Goal: Information Seeking & Learning: Find specific fact

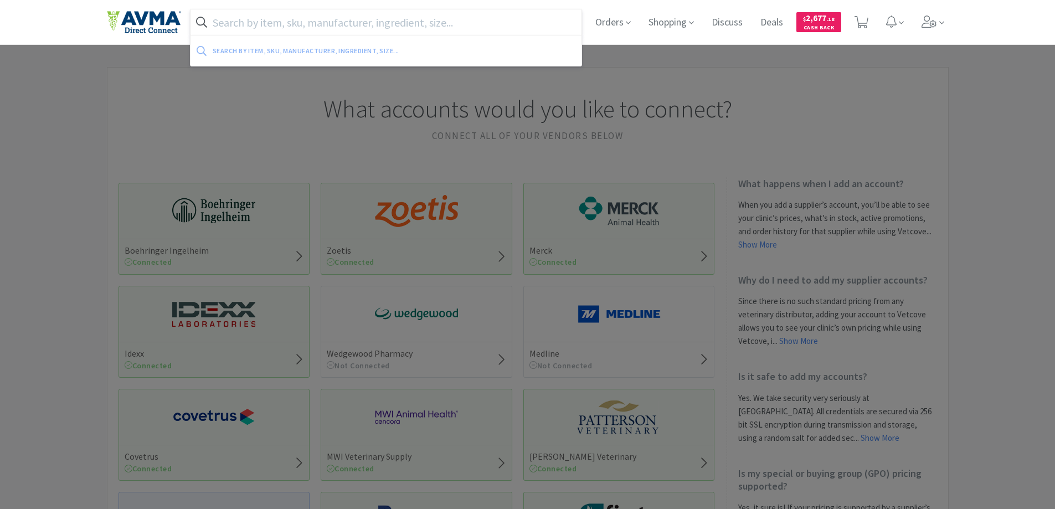
click at [449, 22] on input "text" at bounding box center [386, 21] width 392 height 25
paste input "AUR1000"
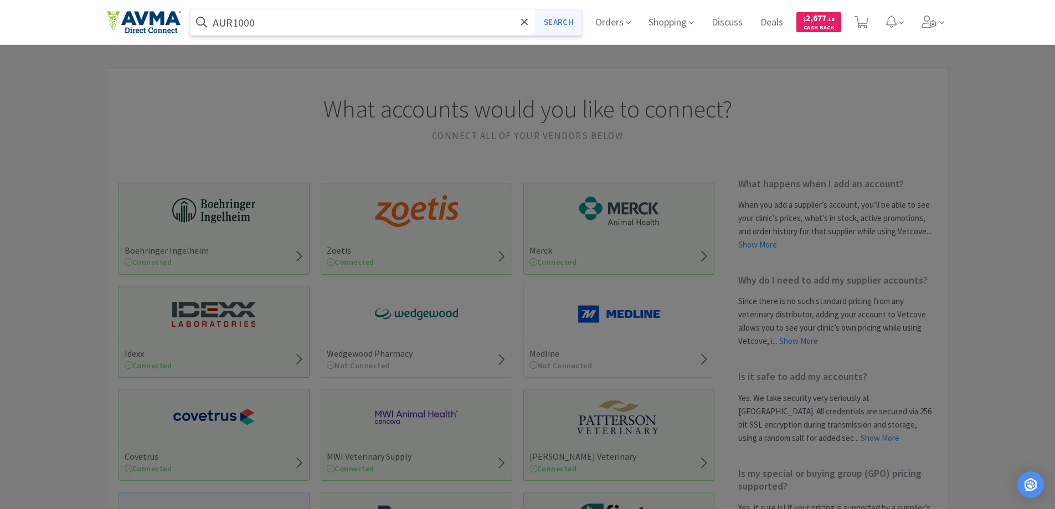
type input "AUR1000"
click at [561, 20] on button "Search" at bounding box center [558, 21] width 46 height 25
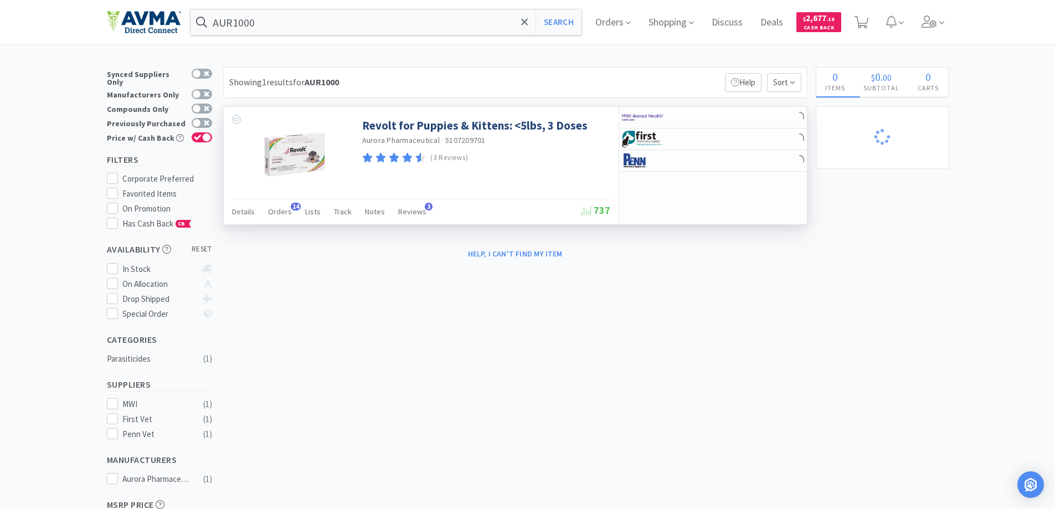
select select "1"
select select "2"
select select "3"
select select "1"
select select "3"
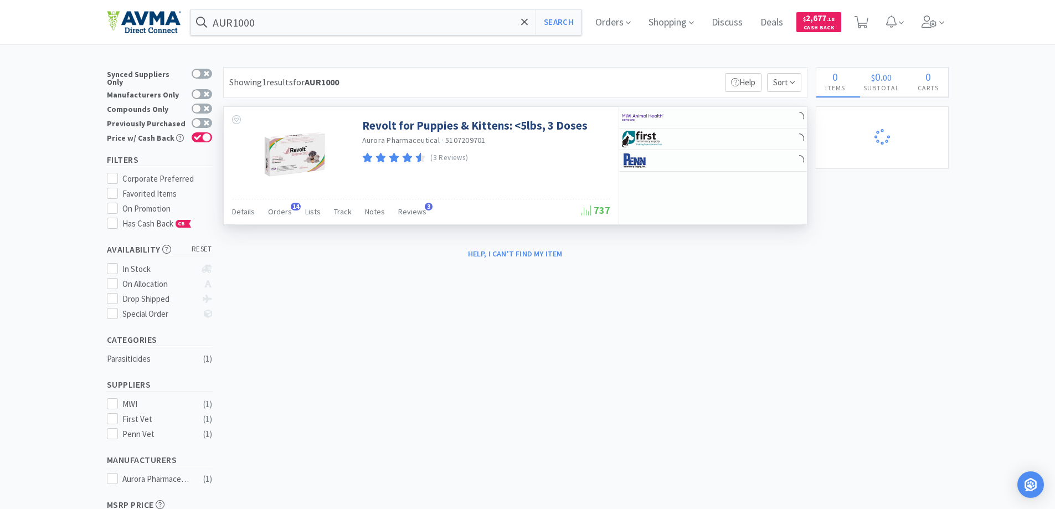
select select "2"
select select "3"
select select "23"
select select "1"
select select "12"
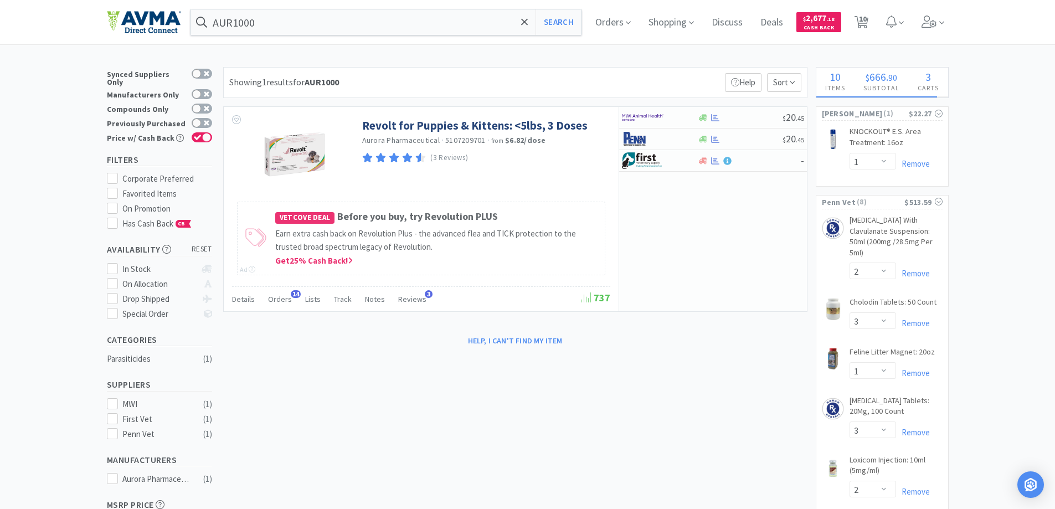
select select "3"
click at [360, 24] on input "AUR1000" at bounding box center [386, 21] width 392 height 25
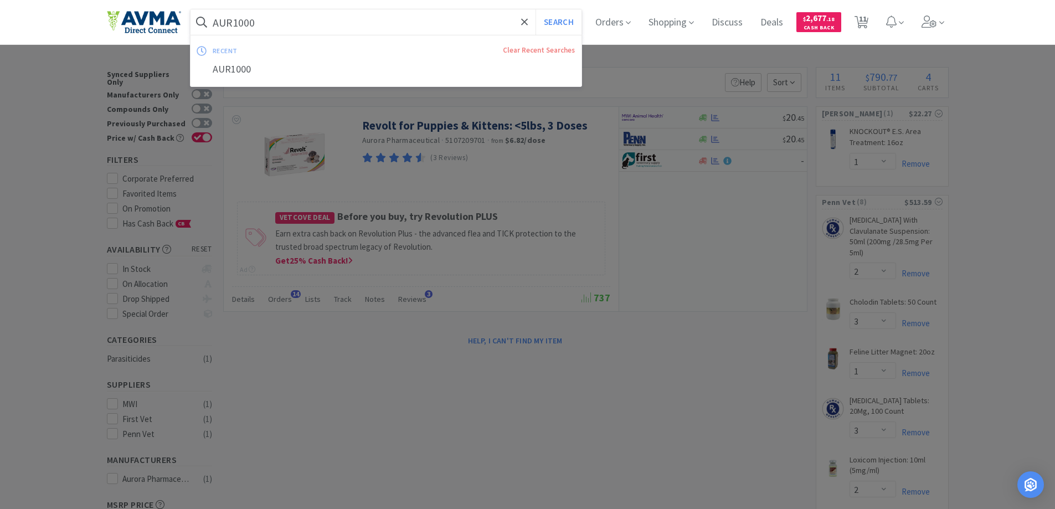
paste input "10022682"
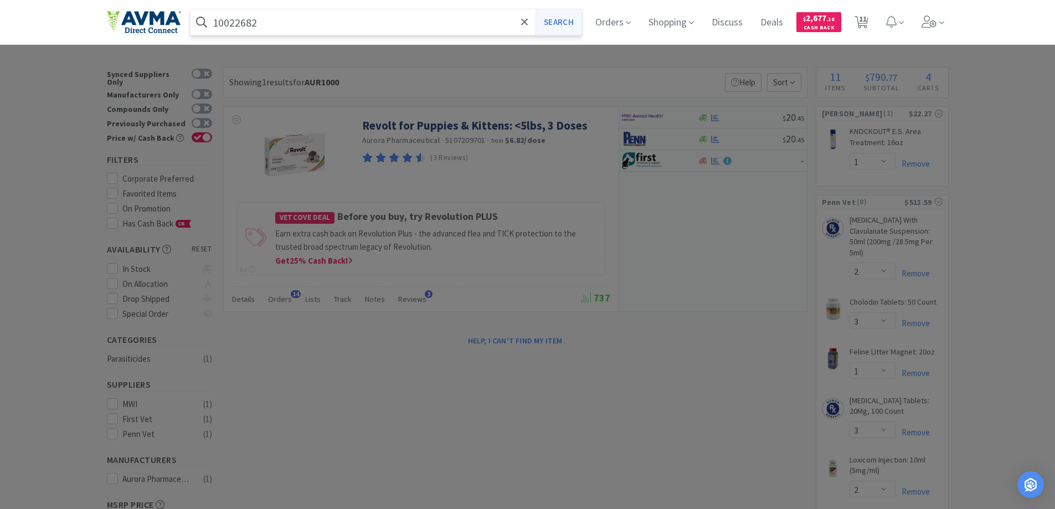
click at [558, 24] on button "Search" at bounding box center [558, 21] width 46 height 25
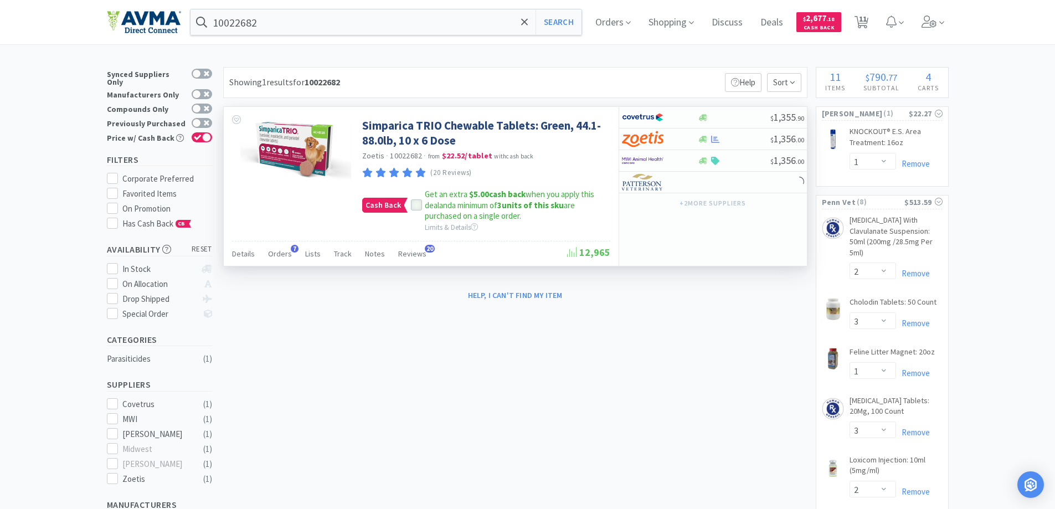
click at [416, 206] on icon at bounding box center [417, 206] width 8 height 8
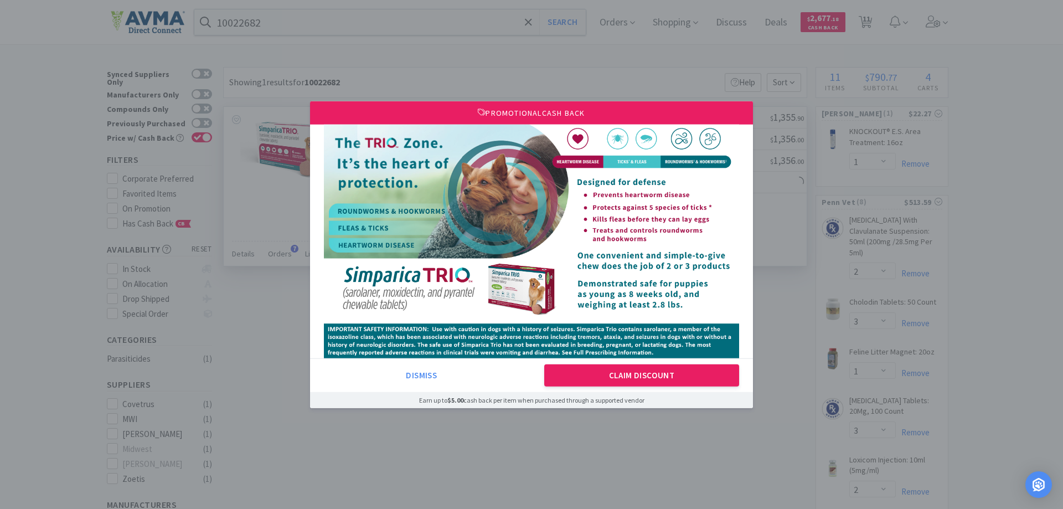
click at [616, 262] on div "Promotional Cash Back Dismiss Claim Discount Earn up to $5.00 cash back per ite…" at bounding box center [531, 254] width 443 height 307
click at [634, 370] on button "Claim Discount" at bounding box center [641, 375] width 195 height 22
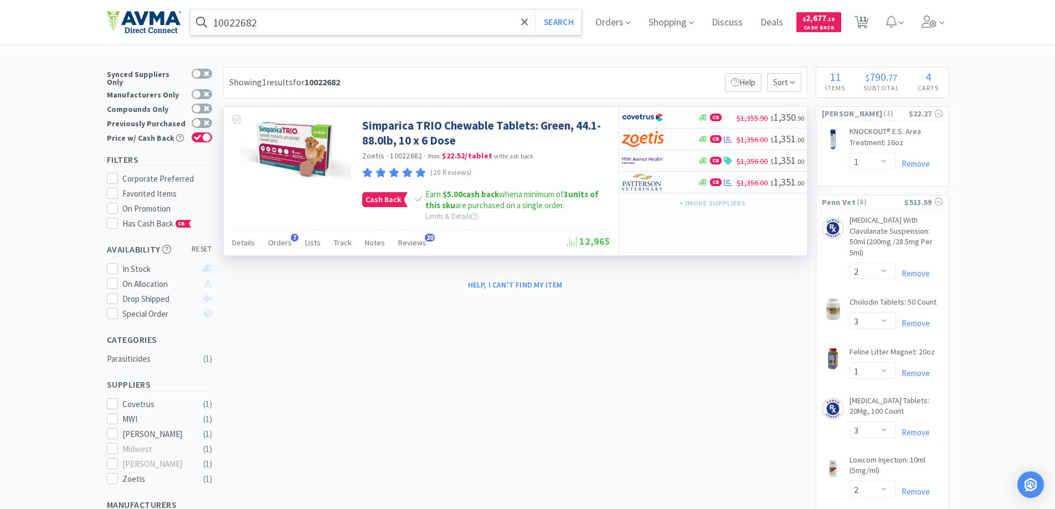
click at [389, 30] on input "10022682" at bounding box center [386, 21] width 392 height 25
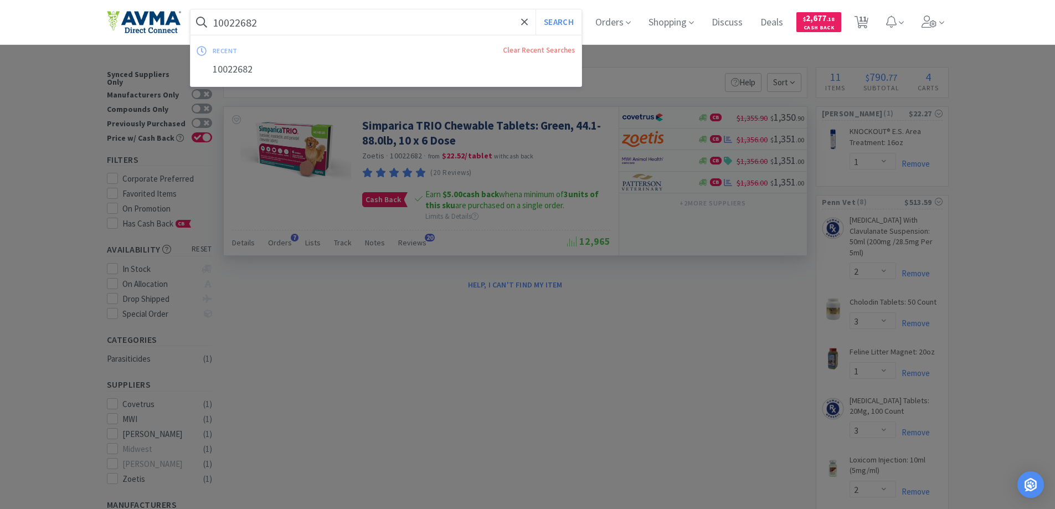
paste input "[PHONE_NUMBER]"
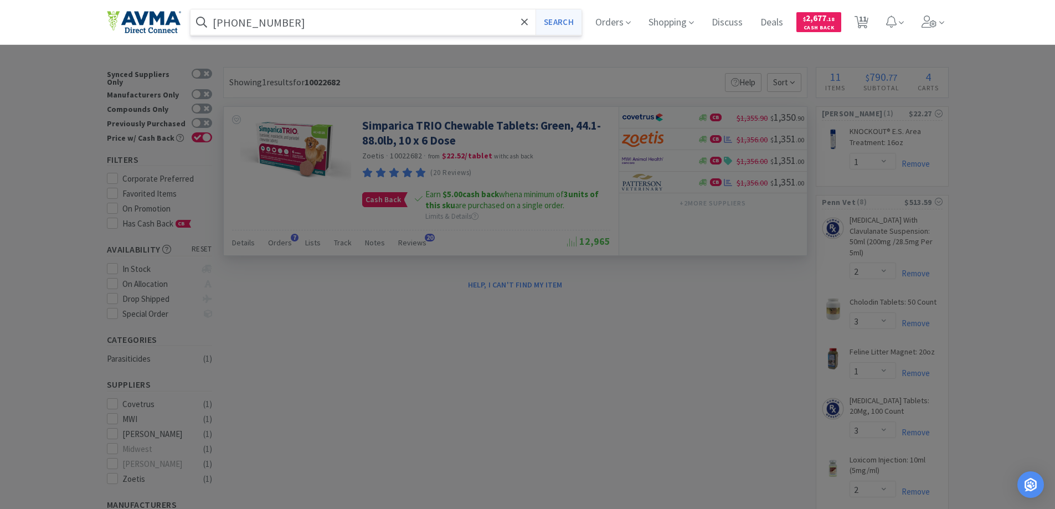
type input "[PHONE_NUMBER]"
click at [555, 24] on button "Search" at bounding box center [558, 21] width 46 height 25
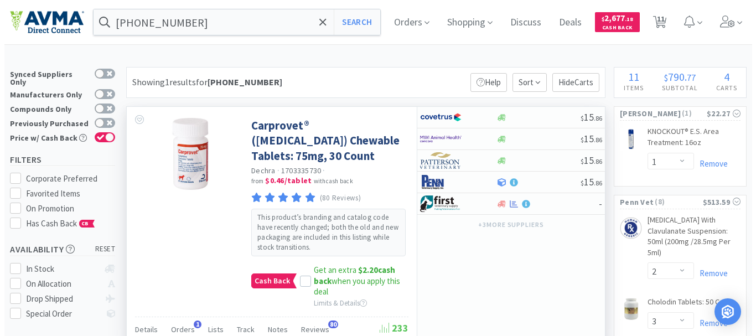
scroll to position [55, 0]
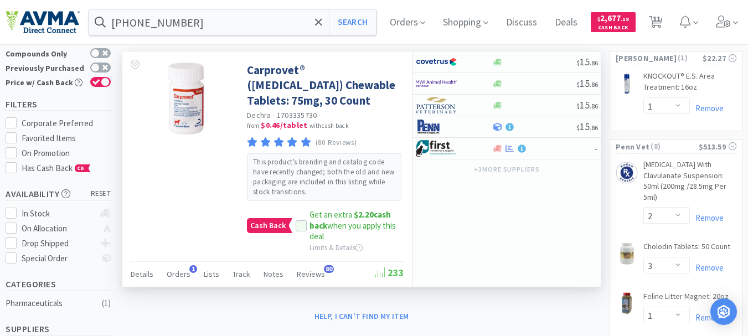
click at [293, 228] on div at bounding box center [301, 225] width 17 height 11
click at [301, 222] on icon at bounding box center [301, 226] width 8 height 8
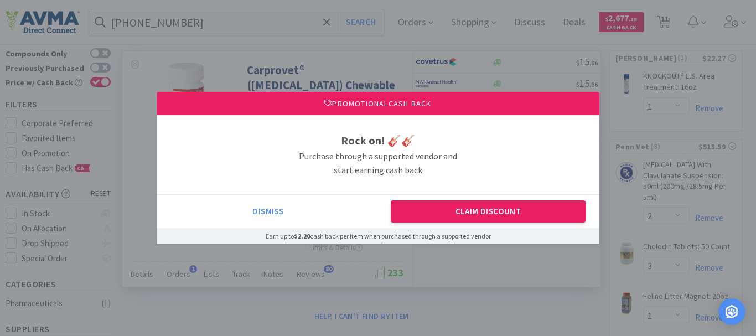
click at [449, 200] on div "Dismiss Claim Discount" at bounding box center [378, 211] width 443 height 34
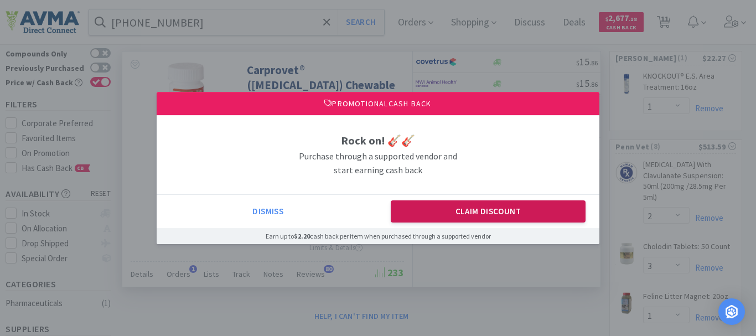
click at [452, 215] on button "Claim Discount" at bounding box center [488, 211] width 195 height 22
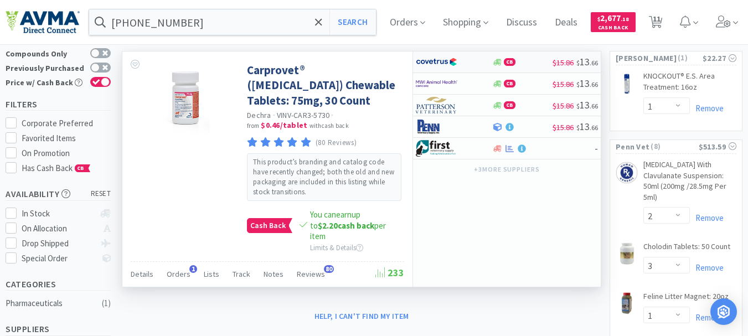
click at [430, 60] on img at bounding box center [437, 62] width 42 height 17
select select "1"
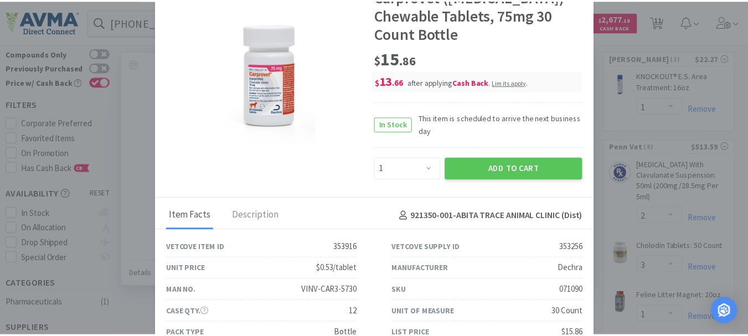
scroll to position [51, 0]
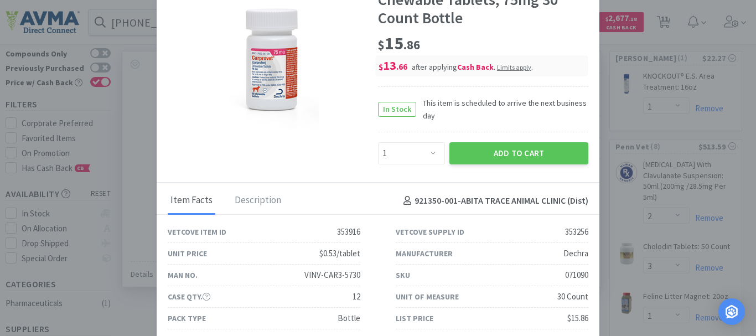
click at [571, 273] on div "071090" at bounding box center [576, 275] width 23 height 13
copy div "071090"
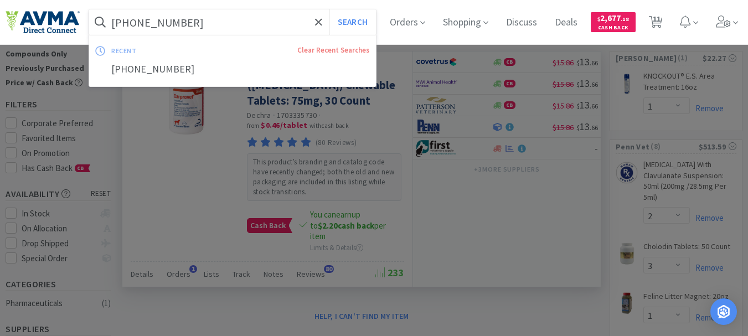
click at [183, 18] on input "[PHONE_NUMBER]" at bounding box center [232, 21] width 287 height 25
paste input "098479"
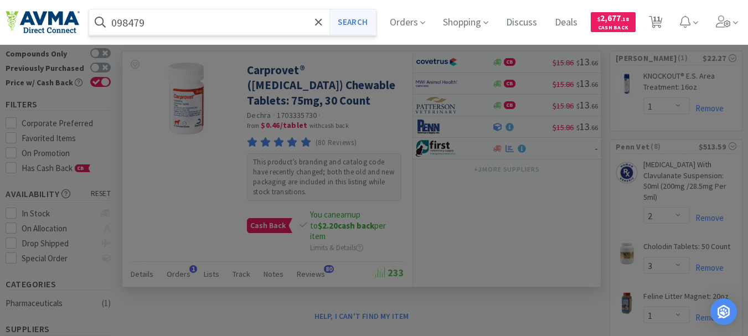
type input "098479"
click at [344, 18] on button "Search" at bounding box center [352, 21] width 46 height 25
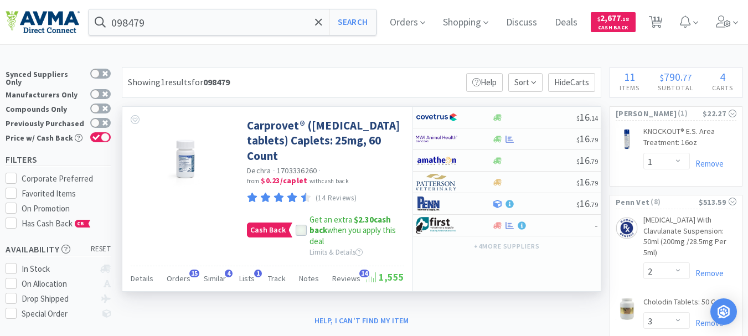
click at [298, 228] on icon at bounding box center [301, 231] width 8 height 8
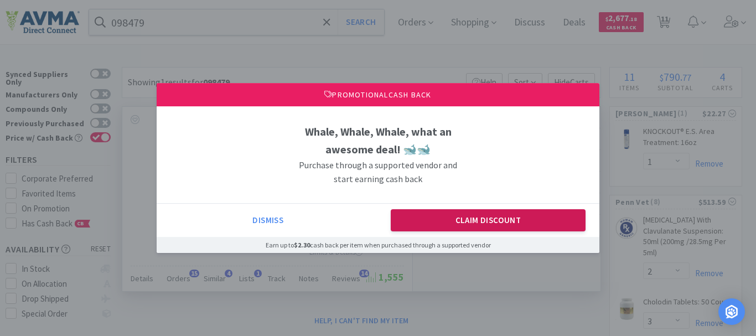
click at [461, 224] on button "Claim Discount" at bounding box center [488, 220] width 195 height 22
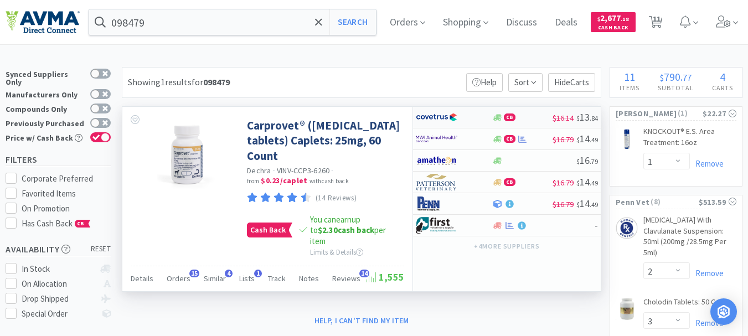
click at [431, 115] on img at bounding box center [437, 117] width 42 height 17
select select "1"
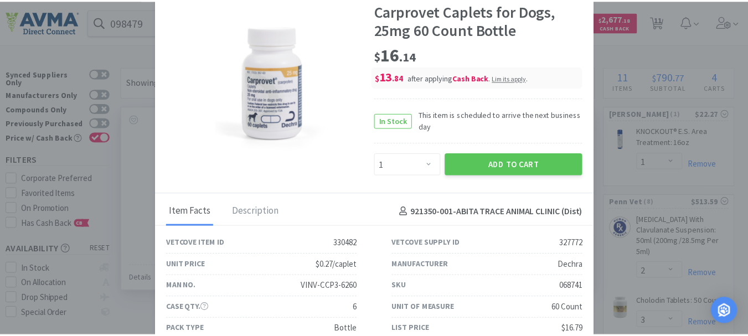
scroll to position [33, 0]
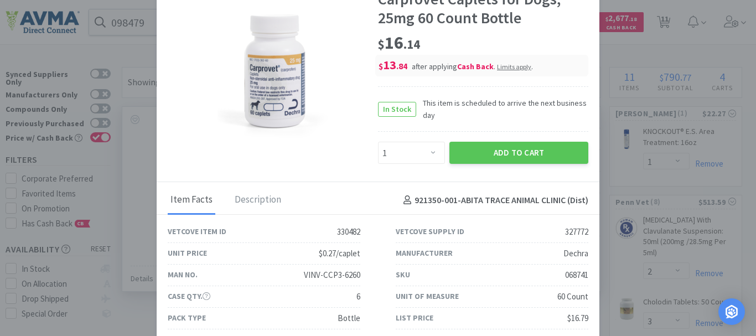
click at [565, 276] on div "068741" at bounding box center [576, 275] width 23 height 13
copy div "068741"
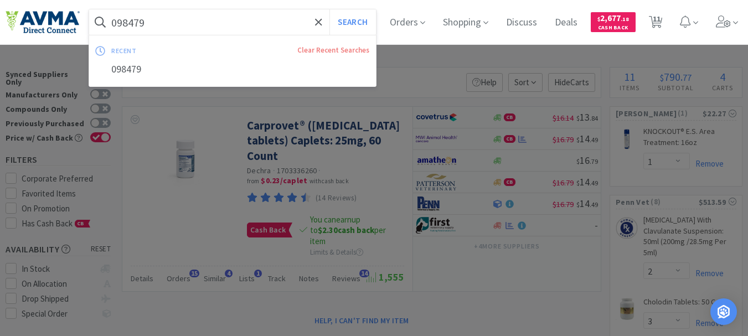
click at [189, 19] on input "098479" at bounding box center [232, 21] width 287 height 25
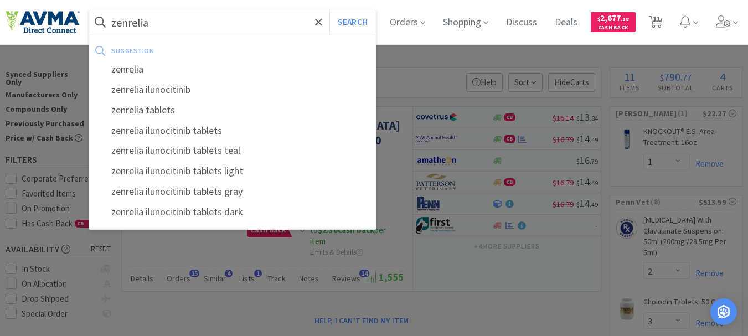
type input "zenrelia"
